Goal: Task Accomplishment & Management: Use online tool/utility

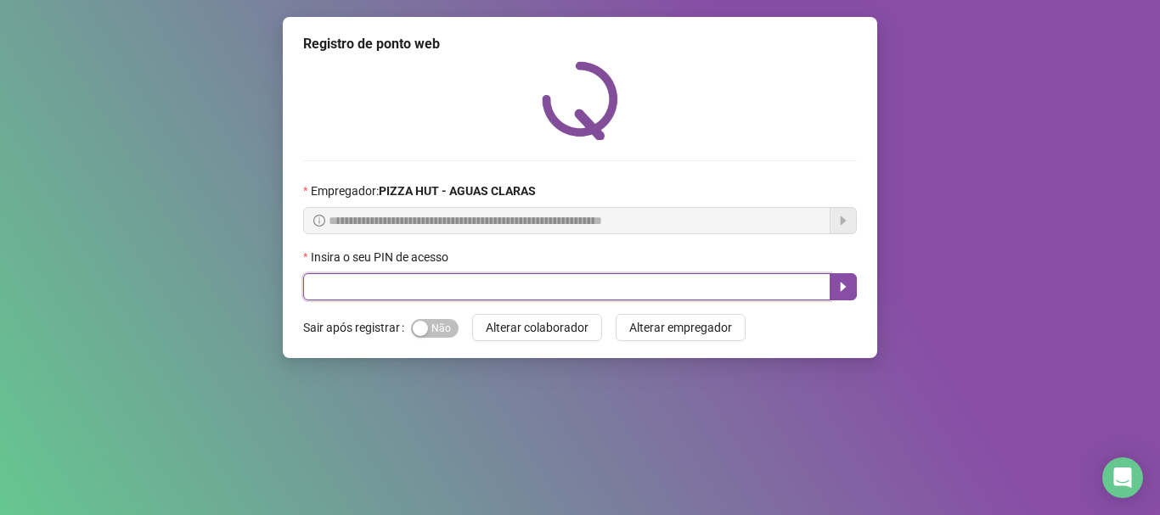
click at [538, 295] on input "text" at bounding box center [566, 286] width 527 height 27
type input "*****"
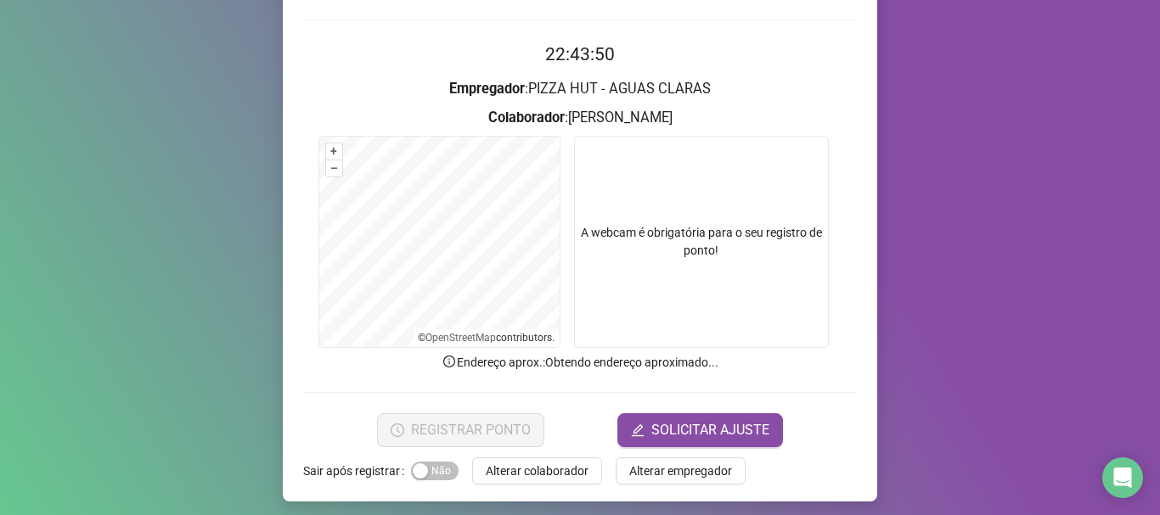
scroll to position [148, 0]
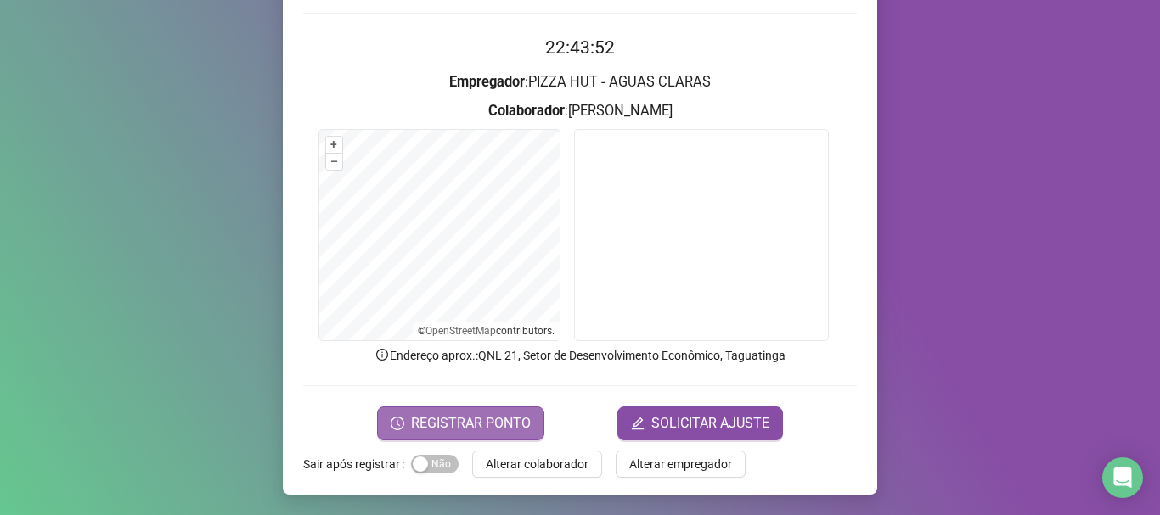
click at [482, 418] on span "REGISTRAR PONTO" at bounding box center [471, 424] width 120 height 20
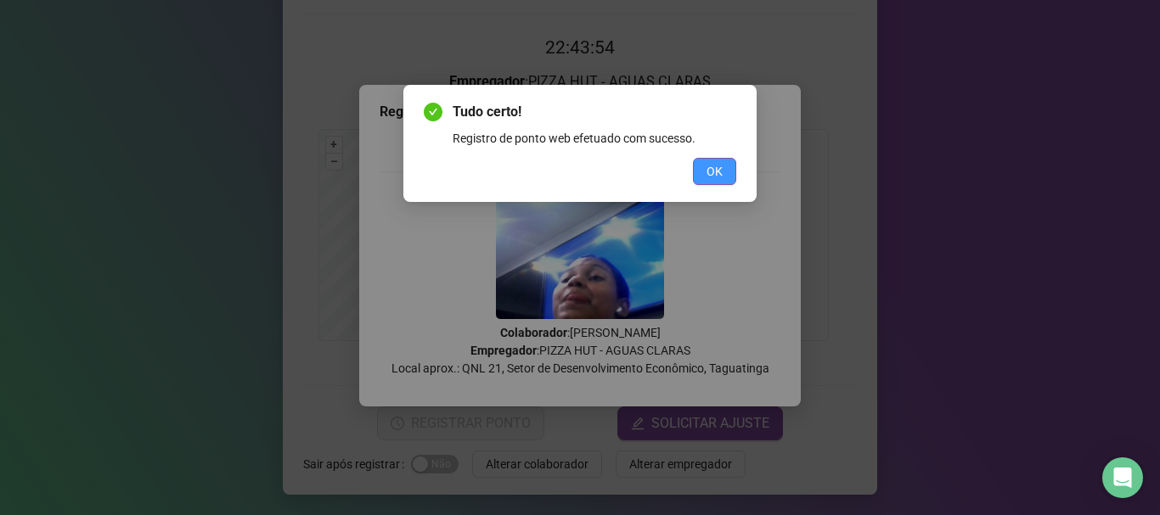
click at [707, 166] on button "OK" at bounding box center [714, 171] width 43 height 27
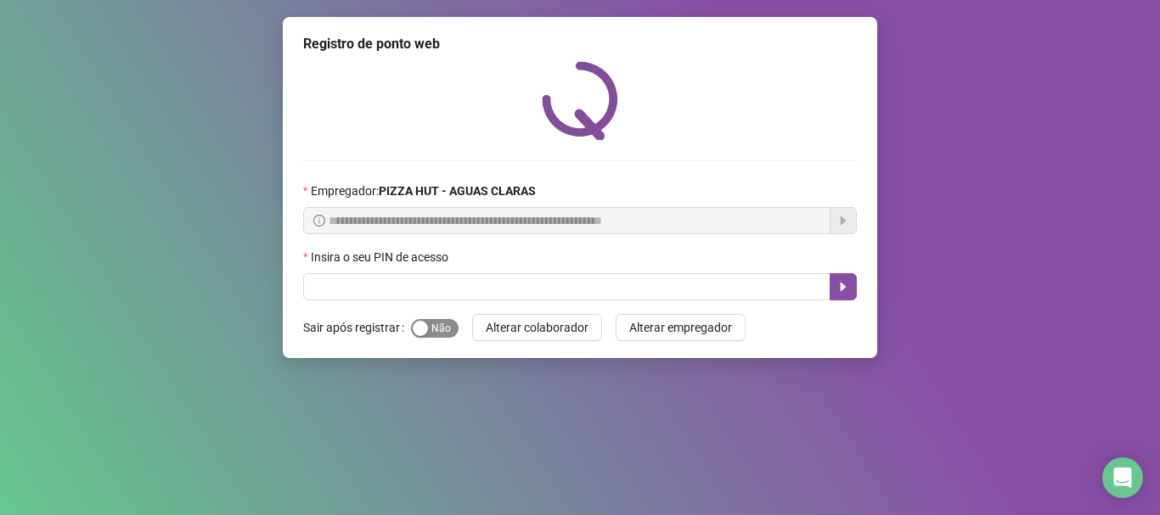
click at [418, 324] on div "button" at bounding box center [420, 328] width 15 height 15
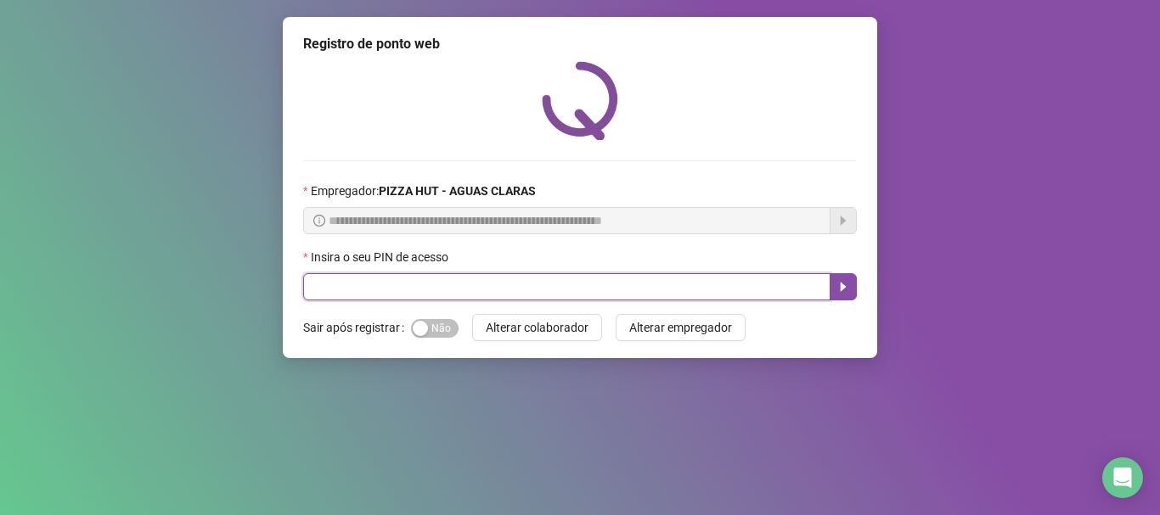
click at [429, 283] on input "text" at bounding box center [566, 286] width 527 height 27
type input "*****"
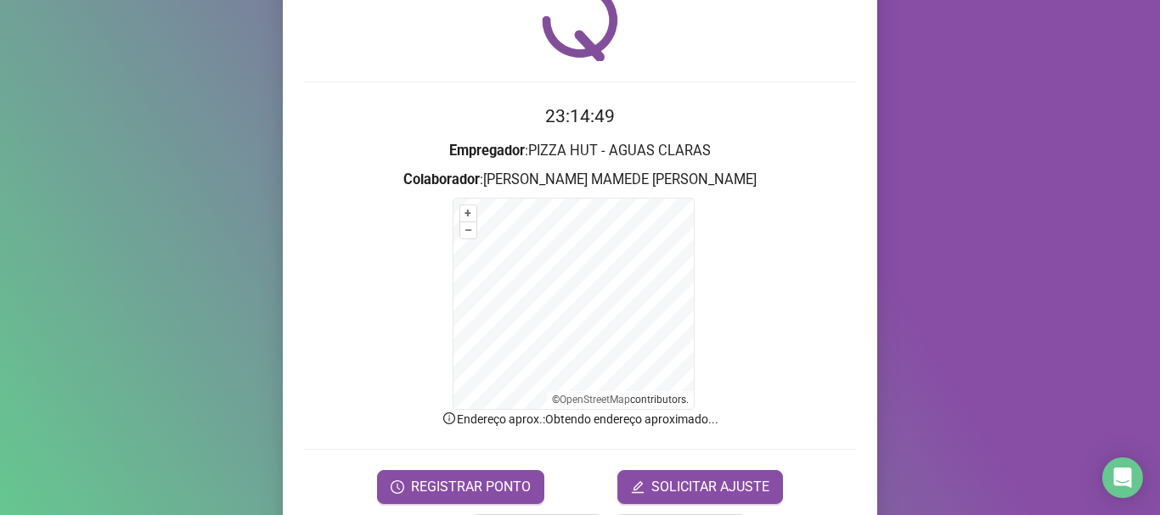
scroll to position [143, 0]
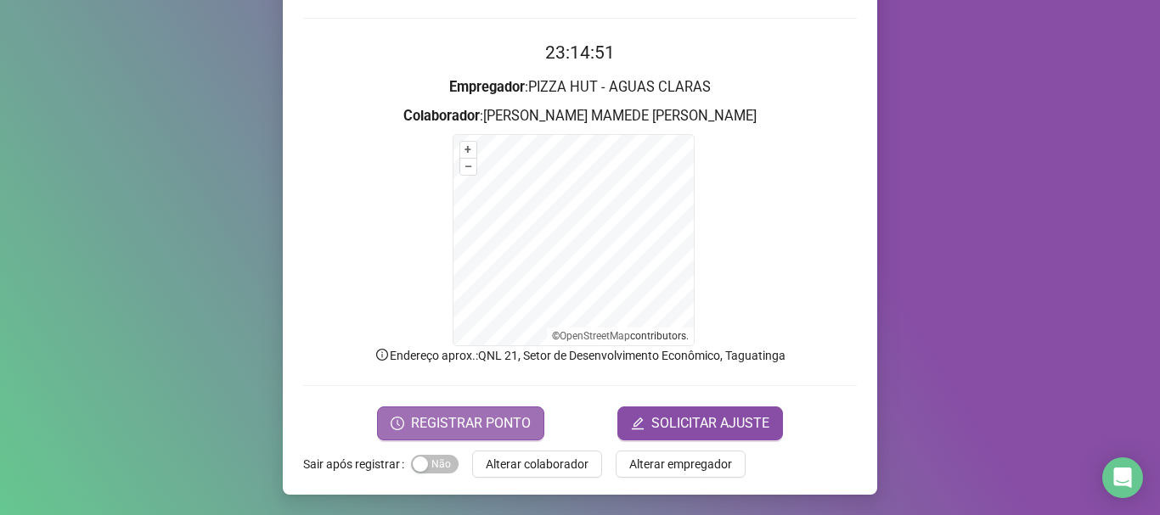
click at [481, 424] on span "REGISTRAR PONTO" at bounding box center [471, 424] width 120 height 20
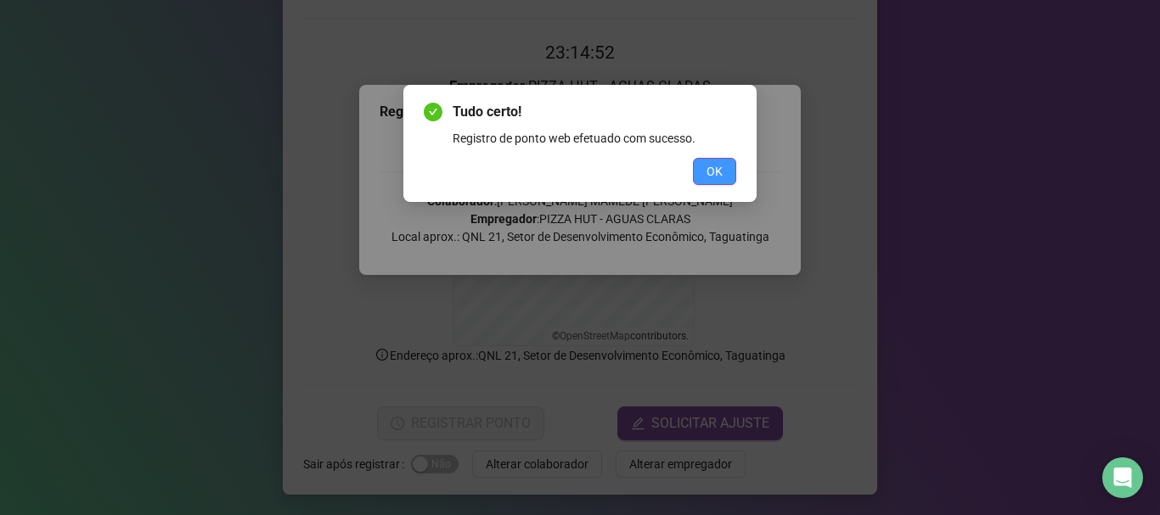
click at [712, 170] on span "OK" at bounding box center [715, 171] width 16 height 19
